Goal: Navigation & Orientation: Find specific page/section

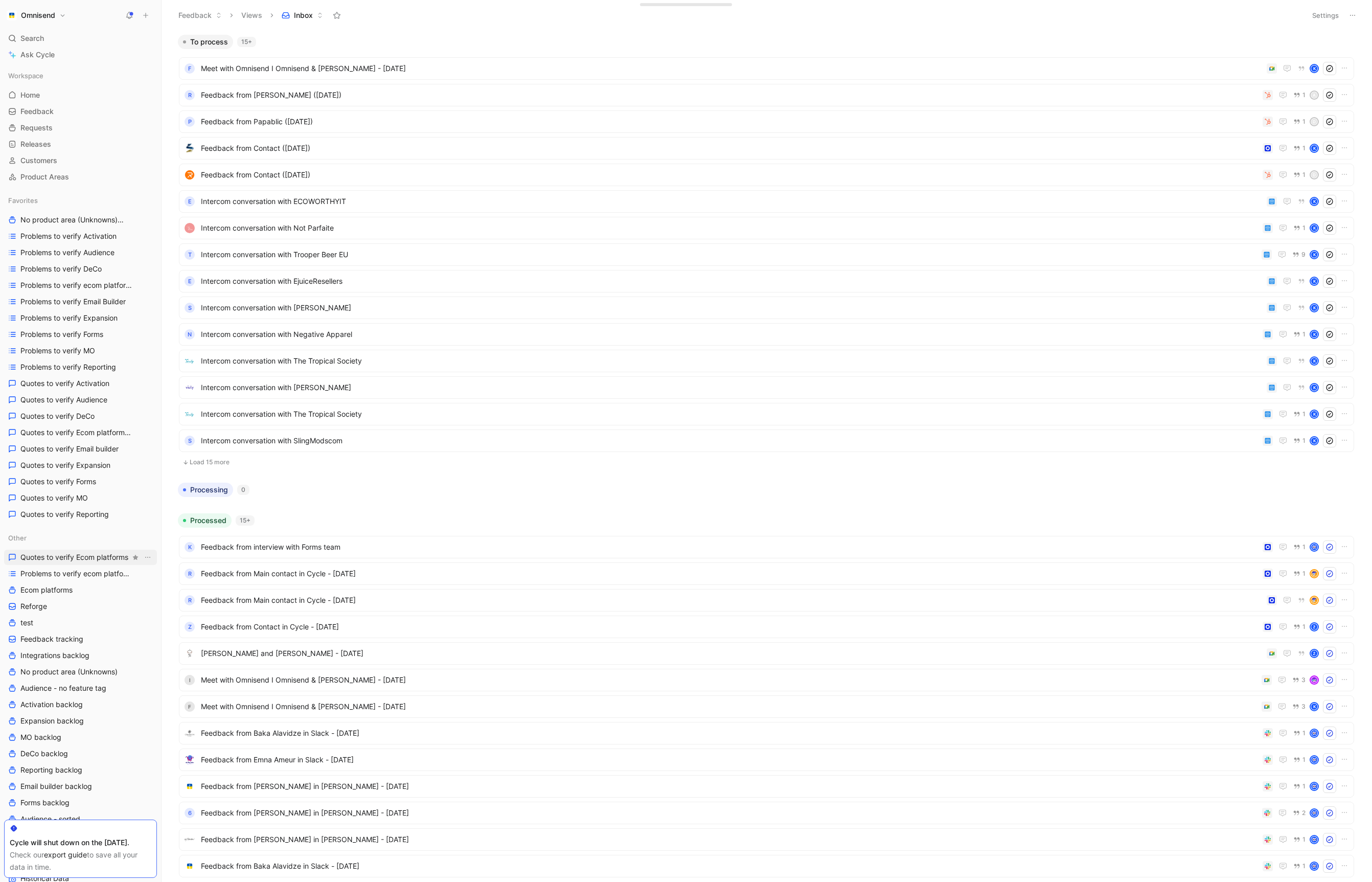
click at [105, 557] on span "Quotes to verify Ecom platforms" at bounding box center [74, 557] width 108 height 10
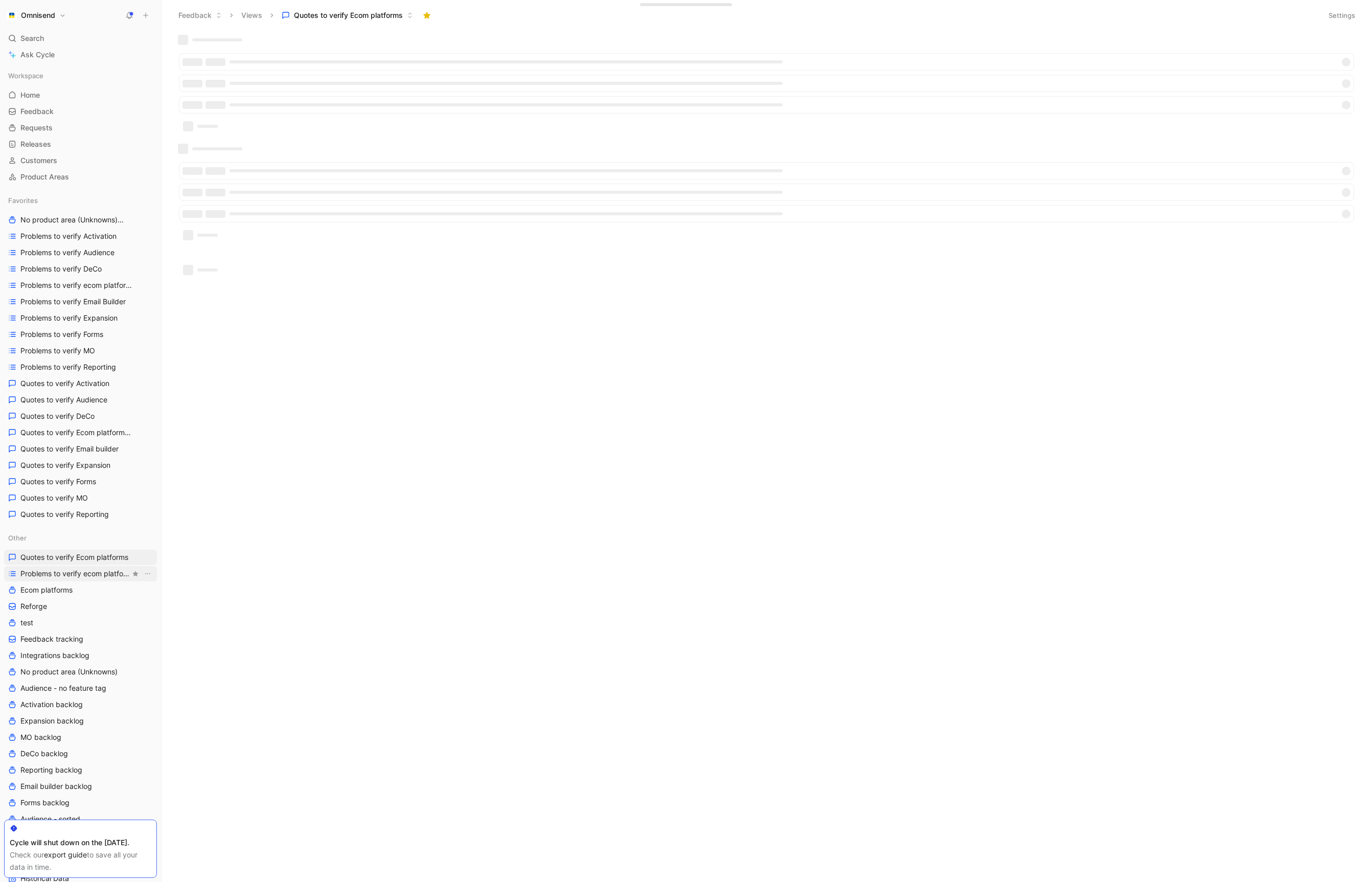
click at [101, 571] on span "Problems to verify ecom platforms" at bounding box center [75, 574] width 110 height 10
click at [68, 256] on span "Problems to verify Audience" at bounding box center [67, 253] width 94 height 10
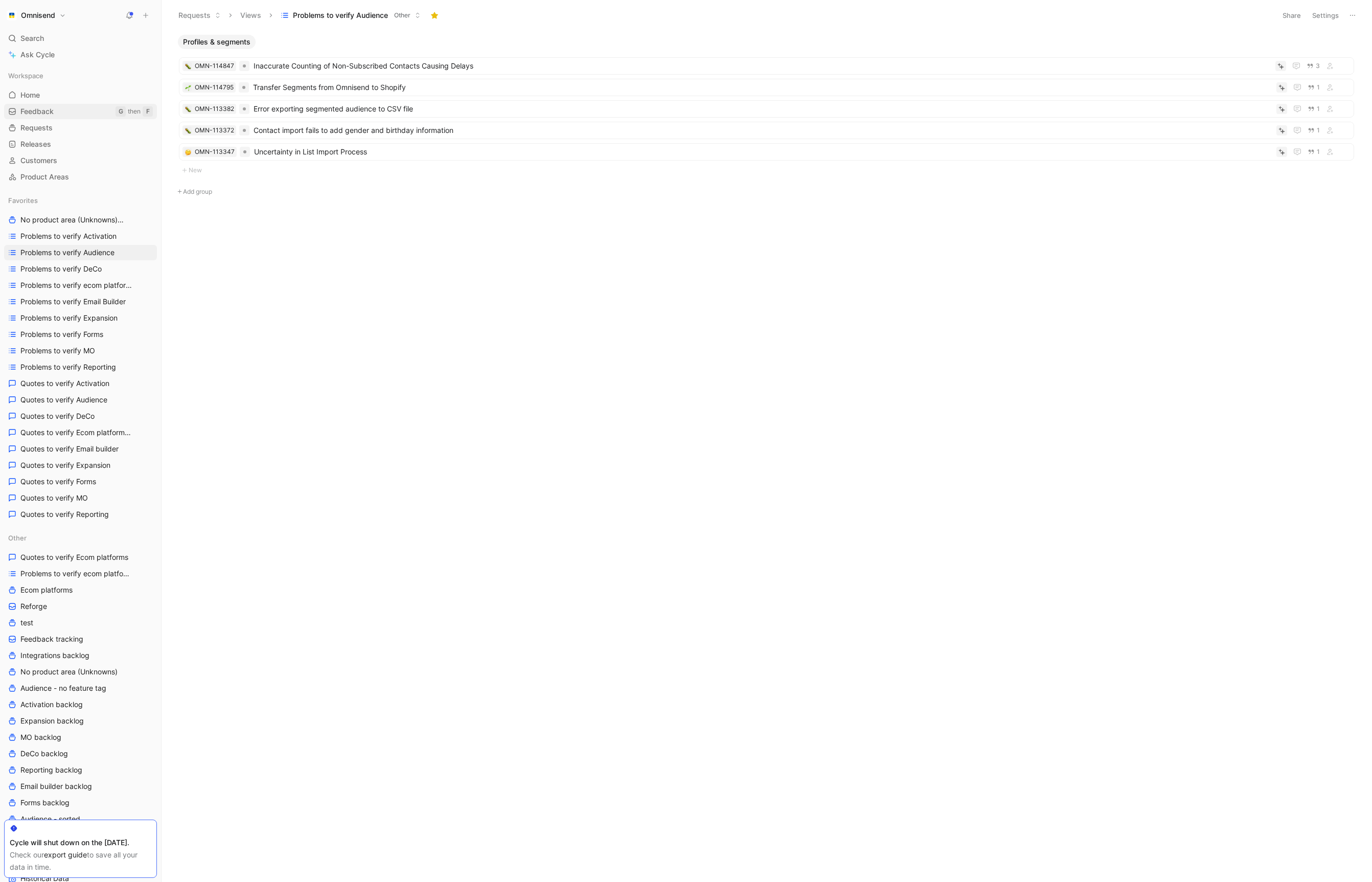
click at [63, 106] on link "Feedback G then F" at bounding box center [81, 111] width 153 height 16
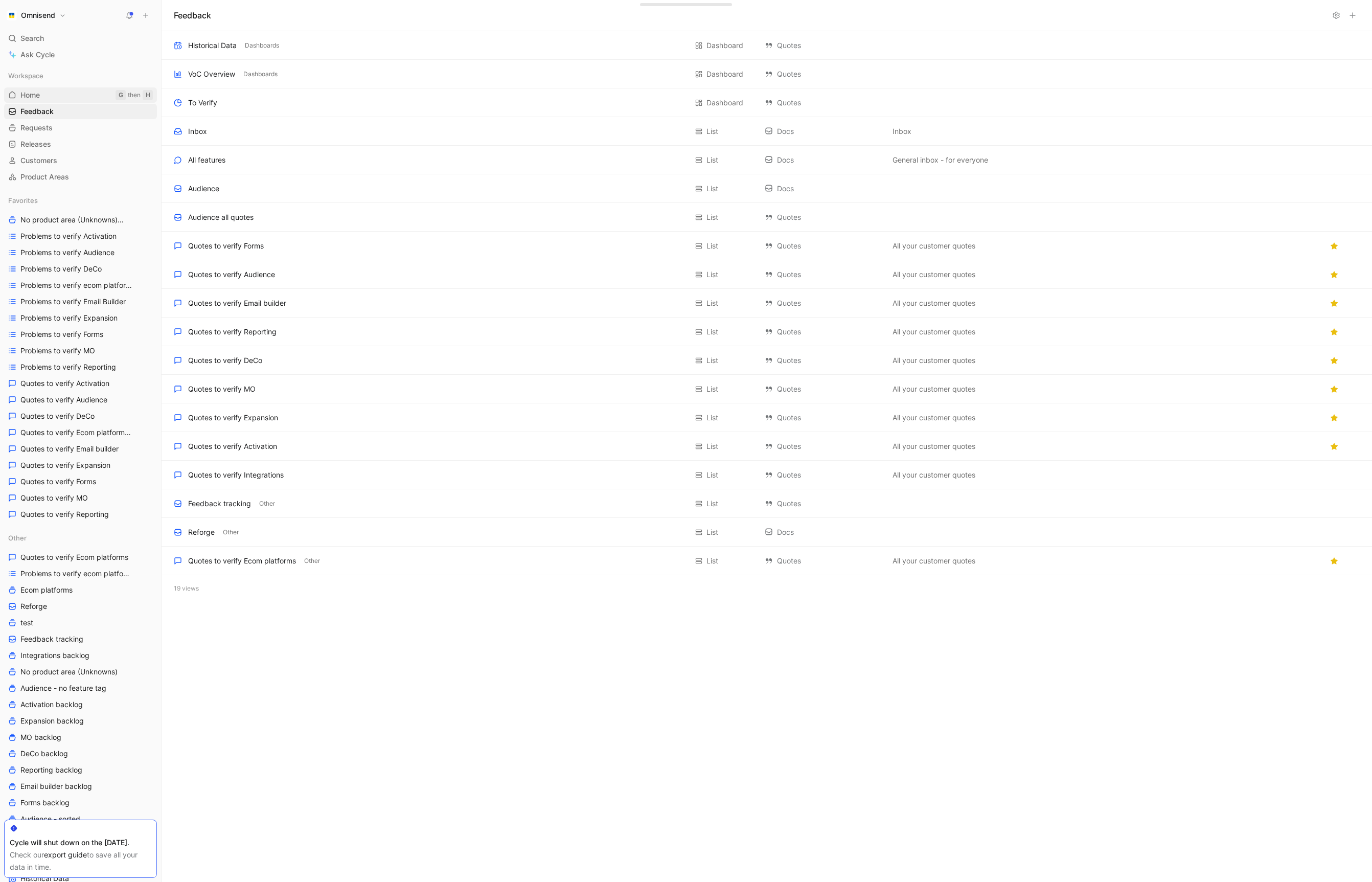
click at [47, 99] on link "Home G then H" at bounding box center [81, 95] width 153 height 16
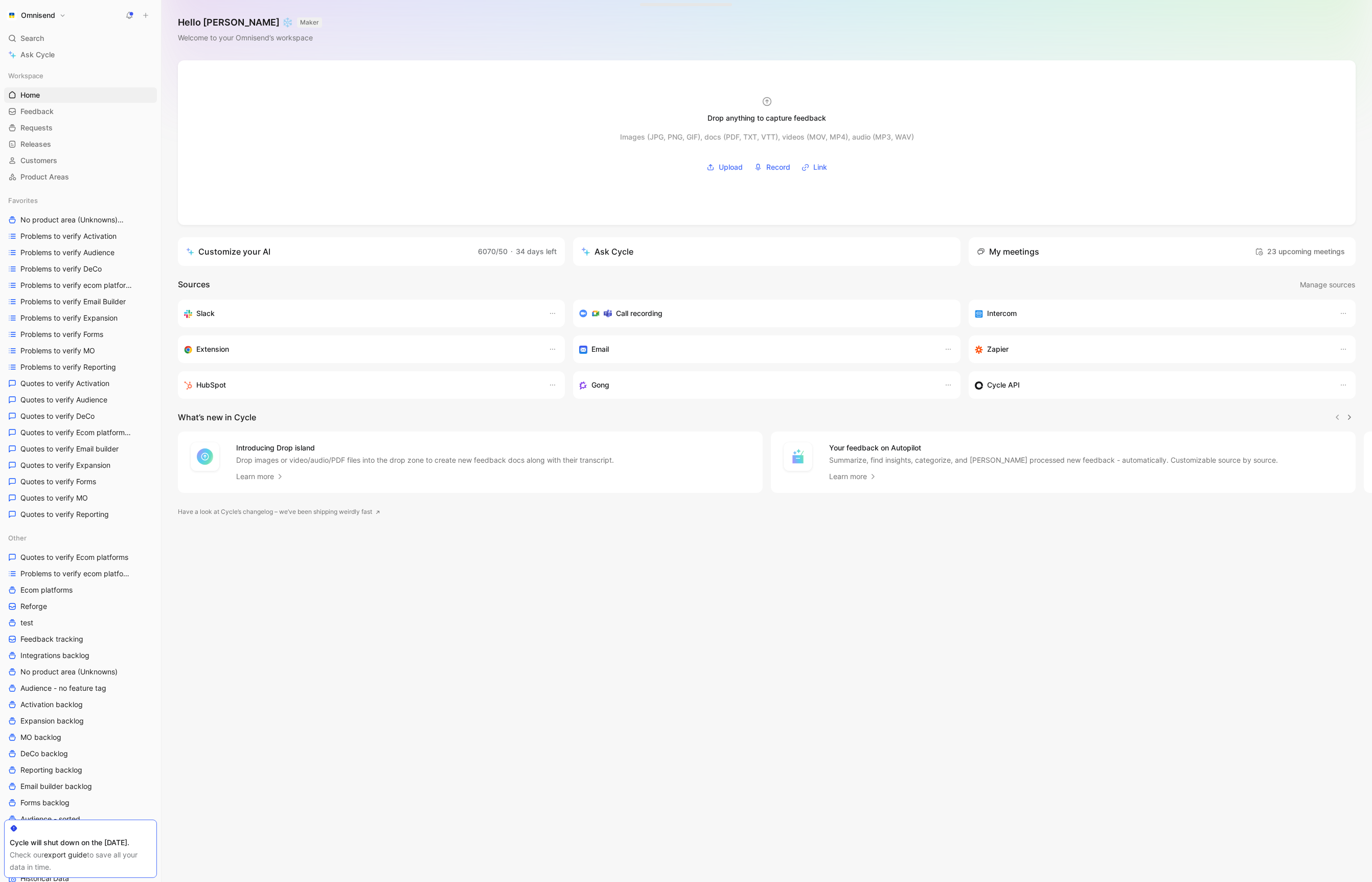
click at [108, 391] on div "Favorites No product area (Unknowns) Other Problems to verify Activation Proble…" at bounding box center [81, 357] width 153 height 329
click at [77, 401] on span "Quotes to verify Audience" at bounding box center [64, 400] width 87 height 10
